Goal: Navigation & Orientation: Find specific page/section

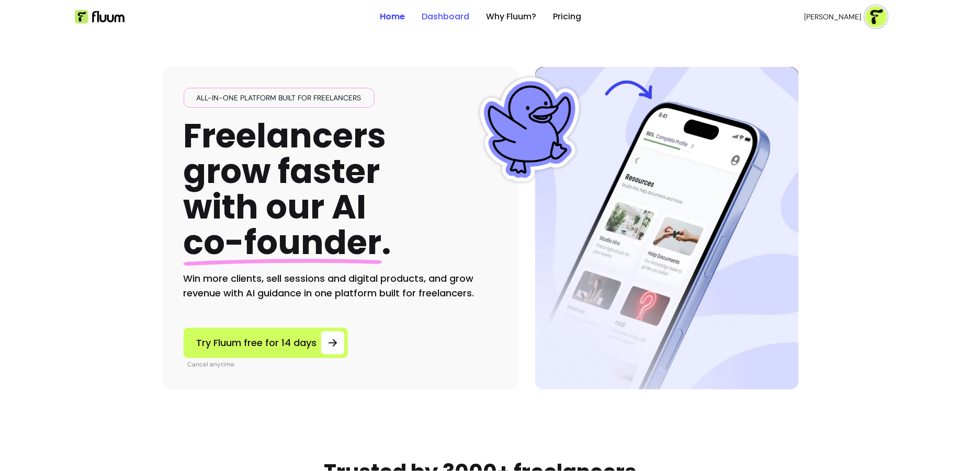
click at [457, 17] on link "Dashboard" at bounding box center [446, 16] width 48 height 13
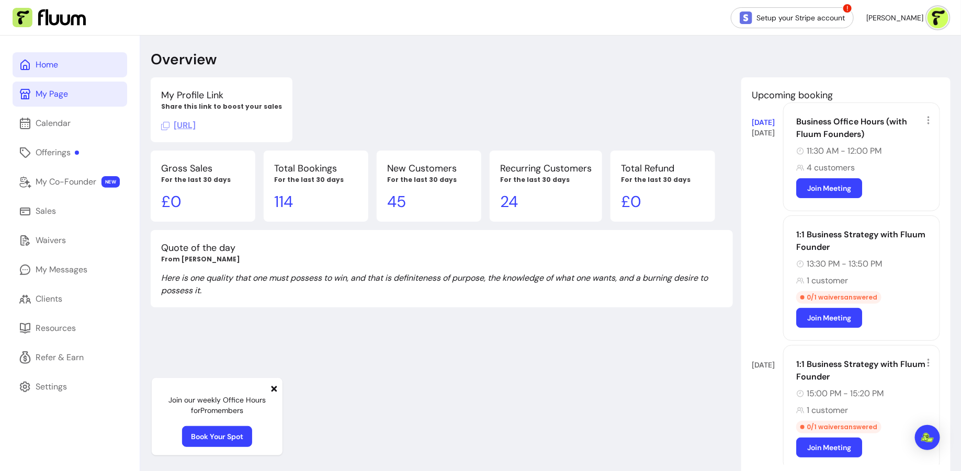
click at [66, 89] on div "My Page" at bounding box center [52, 94] width 32 height 13
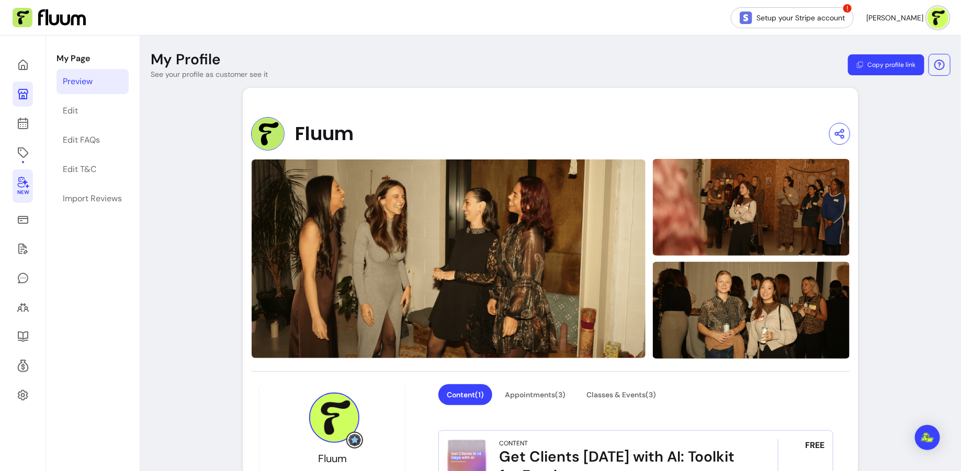
click at [30, 190] on link "New" at bounding box center [23, 185] width 20 height 33
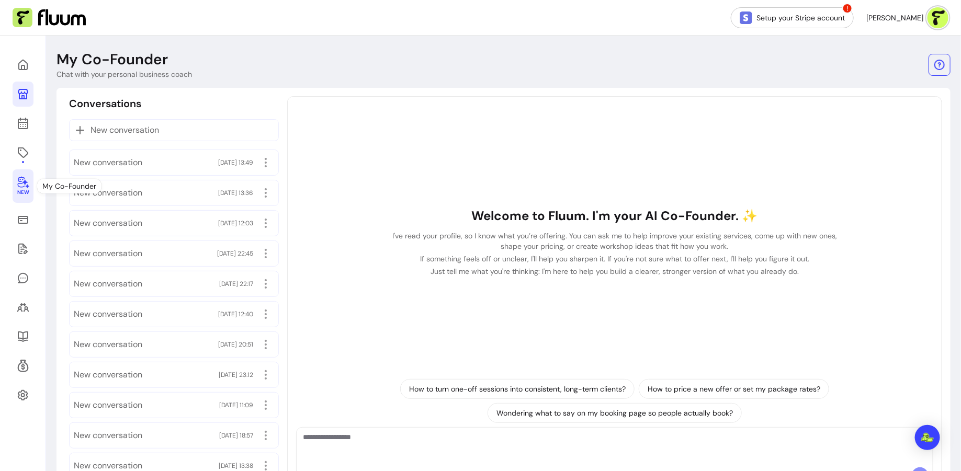
click at [22, 191] on span "New" at bounding box center [23, 192] width 12 height 7
click at [26, 149] on icon at bounding box center [23, 152] width 13 height 13
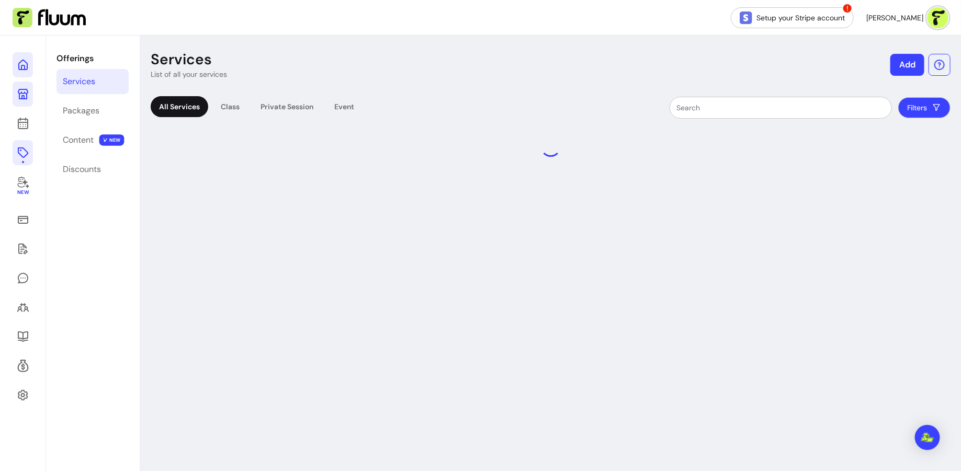
click at [30, 69] on link at bounding box center [23, 64] width 20 height 25
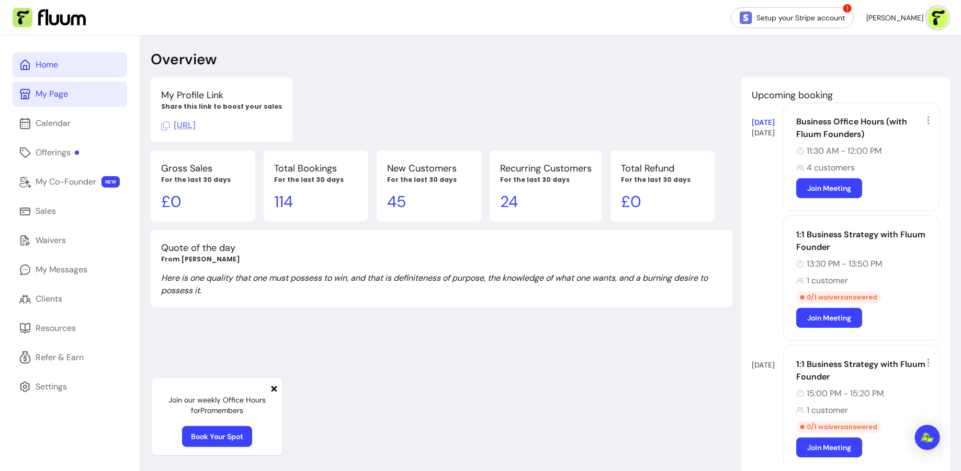
click at [71, 67] on link "Home" at bounding box center [70, 64] width 115 height 25
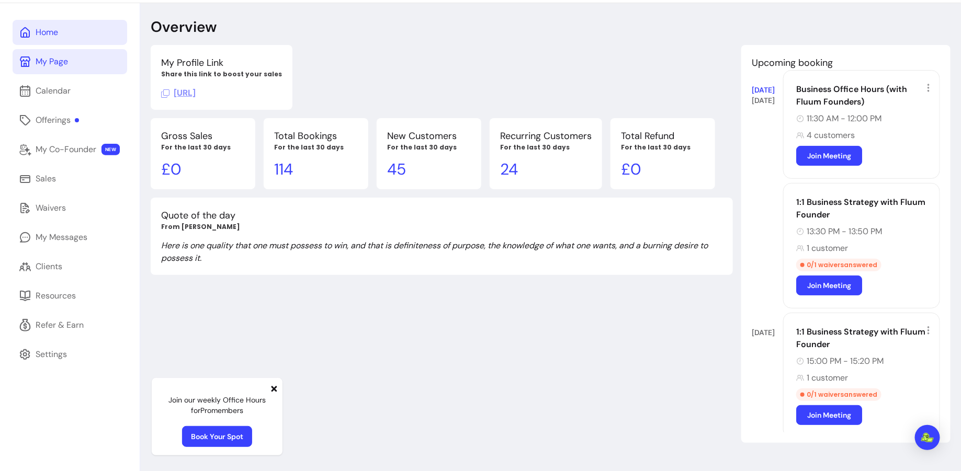
scroll to position [36, 0]
